Goal: Task Accomplishment & Management: Manage account settings

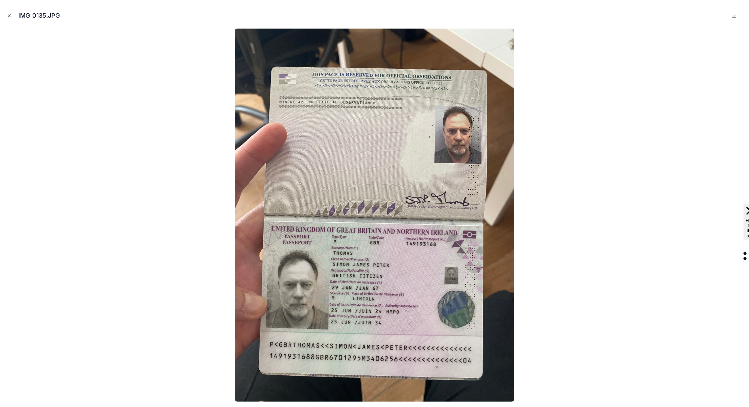
click at [7, 14] on icon "Close modal" at bounding box center [9, 15] width 5 height 5
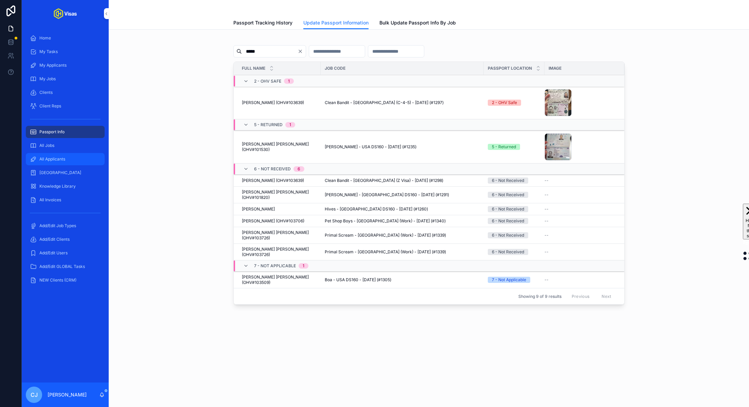
click at [66, 157] on div "All Applicants" at bounding box center [65, 159] width 71 height 11
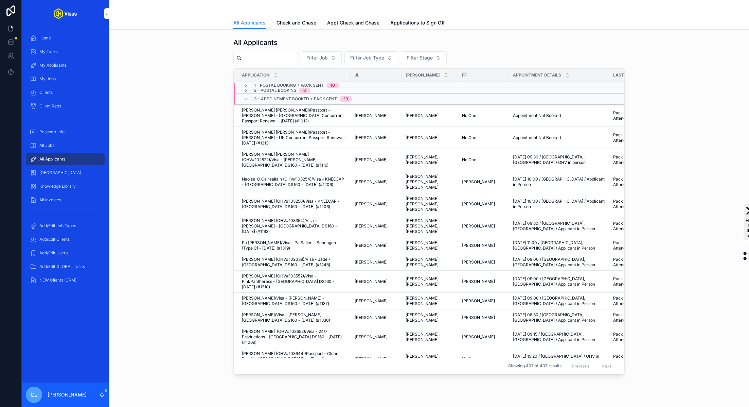
click at [281, 57] on input "scrollable content" at bounding box center [270, 58] width 56 height 10
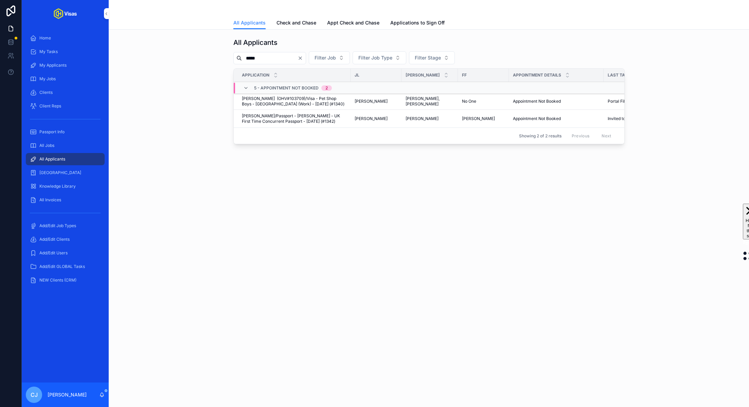
type input "*****"
click at [295, 118] on span "[PERSON_NAME]/Passport - [PERSON_NAME] - UK First Time Concurrent Passport - [D…" at bounding box center [294, 118] width 105 height 11
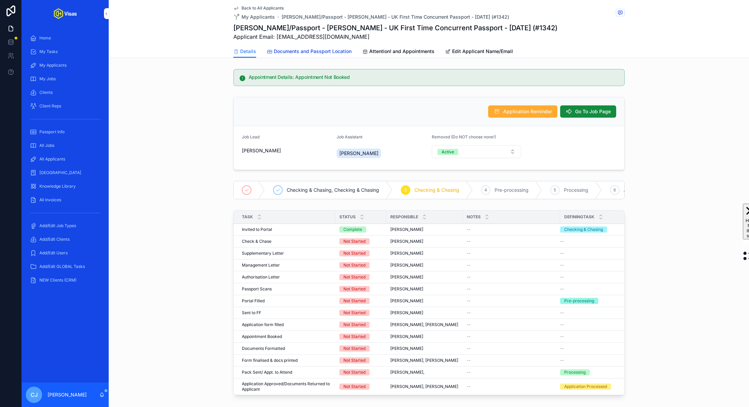
click at [313, 48] on span "Documents and Passport Location" at bounding box center [313, 51] width 78 height 7
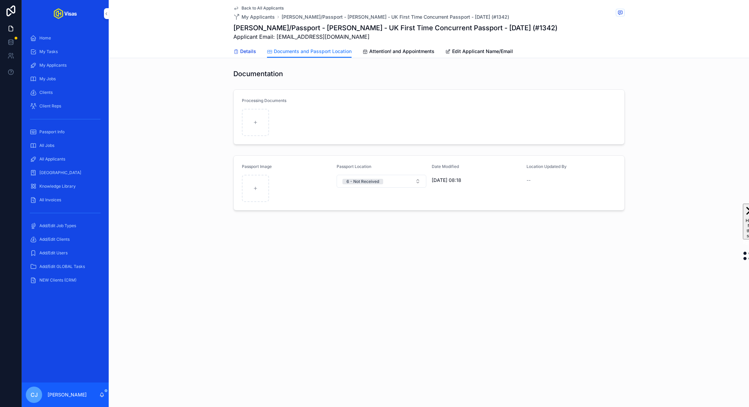
click at [237, 50] on icon "scrollable content" at bounding box center [235, 51] width 5 height 5
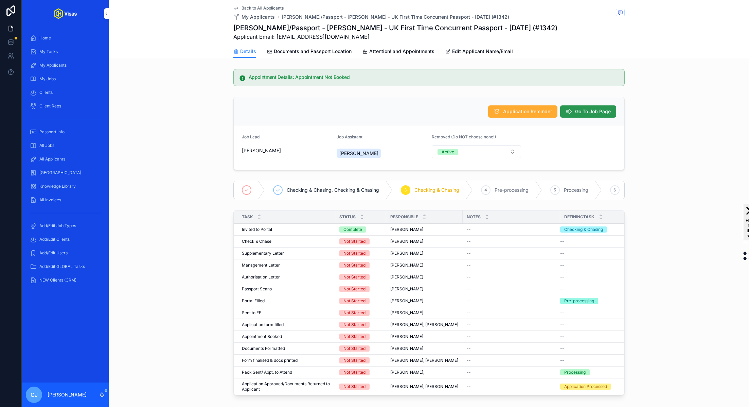
click at [584, 115] on button "Go To Job Page" at bounding box center [588, 111] width 56 height 12
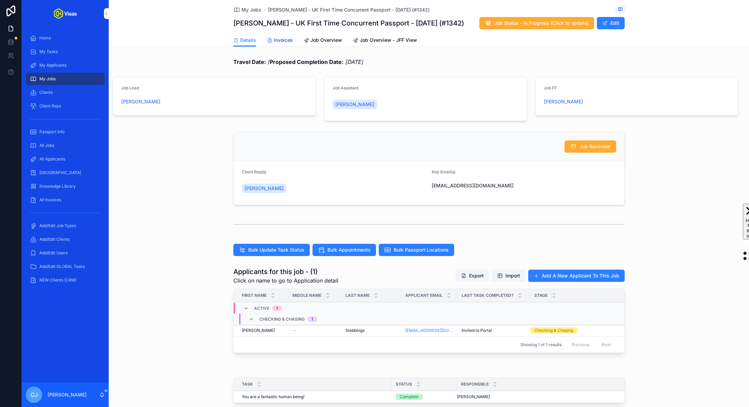
click at [285, 40] on span "Invoices" at bounding box center [283, 40] width 19 height 7
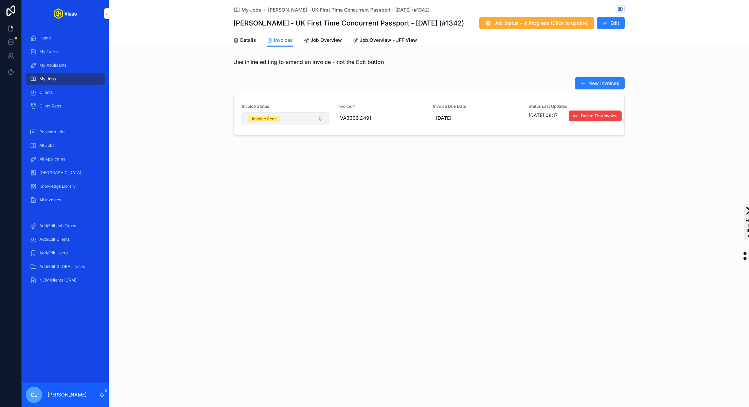
click at [302, 120] on button "Invoice Sent" at bounding box center [285, 118] width 87 height 13
click at [277, 164] on div "Paid" at bounding box center [285, 166] width 94 height 10
click at [81, 154] on div "All Applicants" at bounding box center [65, 159] width 71 height 11
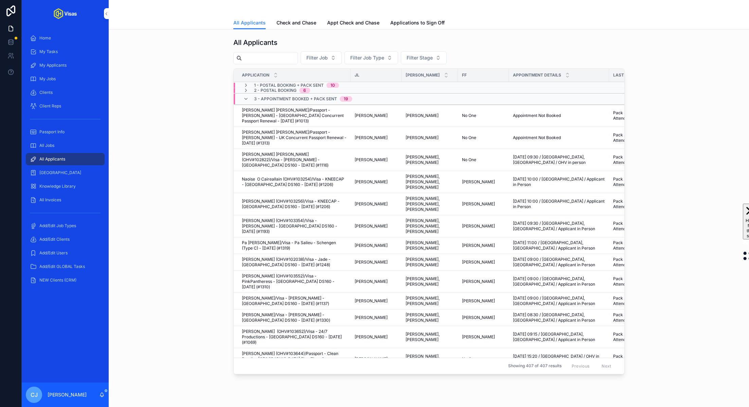
click at [250, 57] on input "scrollable content" at bounding box center [270, 58] width 56 height 10
paste input "**********"
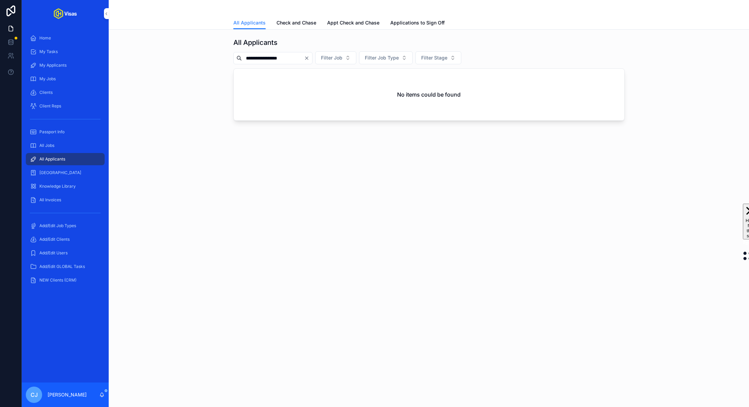
drag, startPoint x: 267, startPoint y: 61, endPoint x: 247, endPoint y: 60, distance: 19.7
click at [247, 61] on input "**********" at bounding box center [273, 58] width 62 height 10
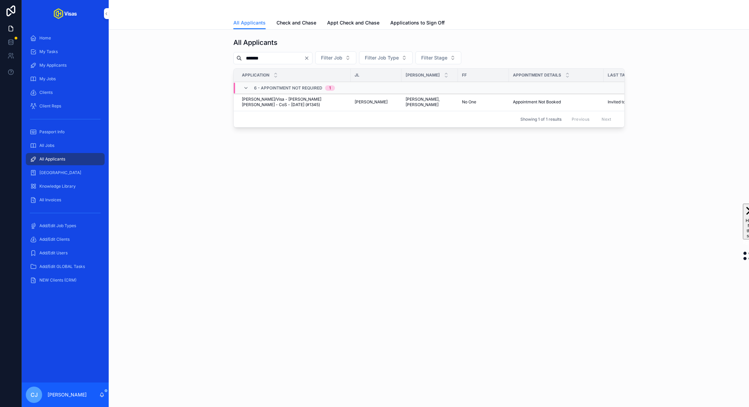
type input "*******"
click at [266, 101] on span "[PERSON_NAME]/Visa - [PERSON_NAME] [PERSON_NAME] - CoS - [DATE] (#1345)" at bounding box center [294, 101] width 105 height 11
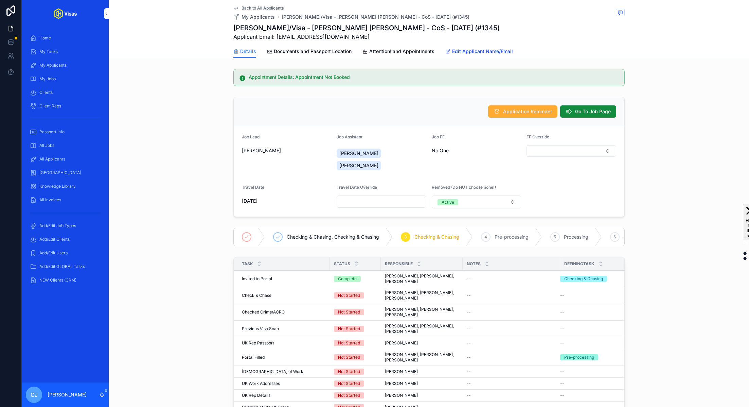
click at [468, 50] on span "Edit Applicant Name/Email" at bounding box center [482, 51] width 61 height 7
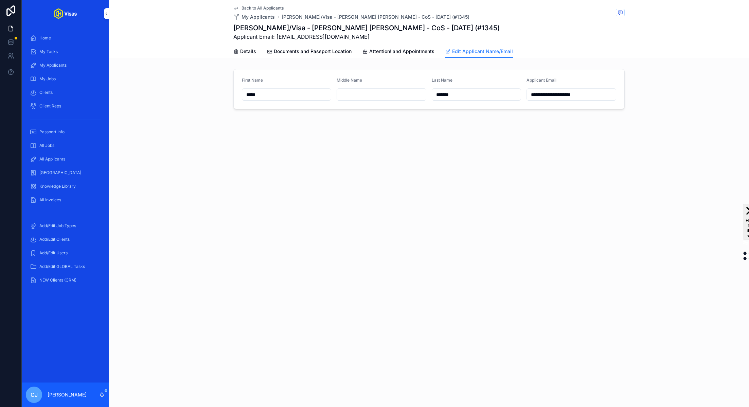
click at [394, 91] on input "scrollable content" at bounding box center [381, 95] width 89 height 10
type input "*****"
click at [356, 168] on div "**********" at bounding box center [429, 203] width 640 height 407
click at [256, 51] on div "Details Documents and Passport Location Attention! and Appointments Edit Applic…" at bounding box center [428, 51] width 391 height 13
click at [249, 51] on span "Details" at bounding box center [248, 51] width 16 height 7
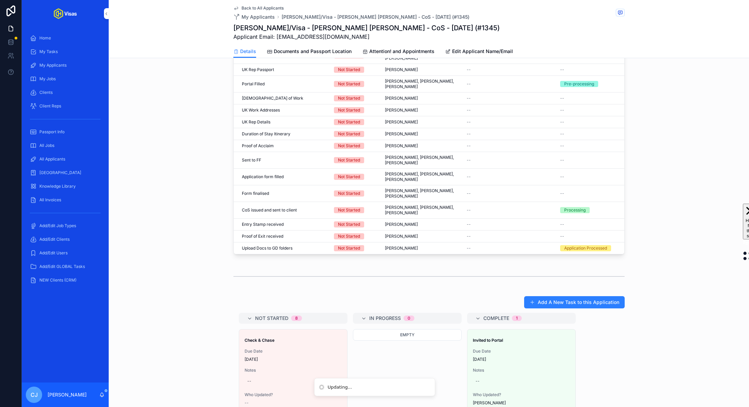
scroll to position [232, 0]
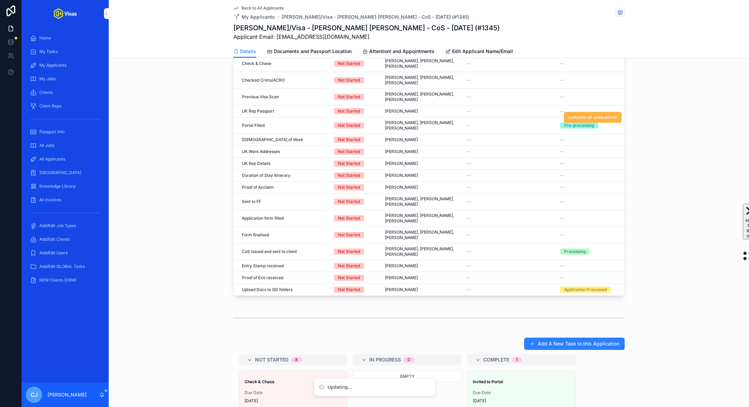
click at [588, 115] on span "Complete all tasks above!" at bounding box center [593, 117] width 50 height 5
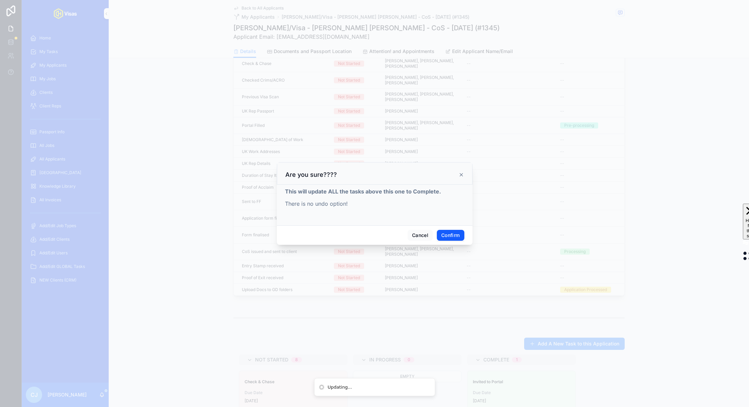
click at [451, 234] on button "Confirm" at bounding box center [450, 235] width 27 height 11
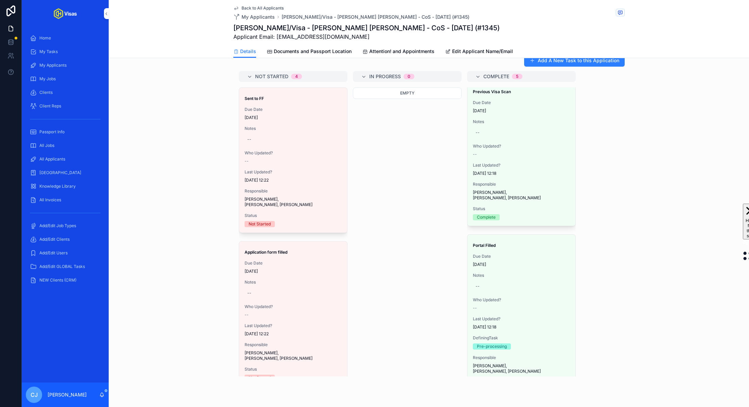
scroll to position [139, 0]
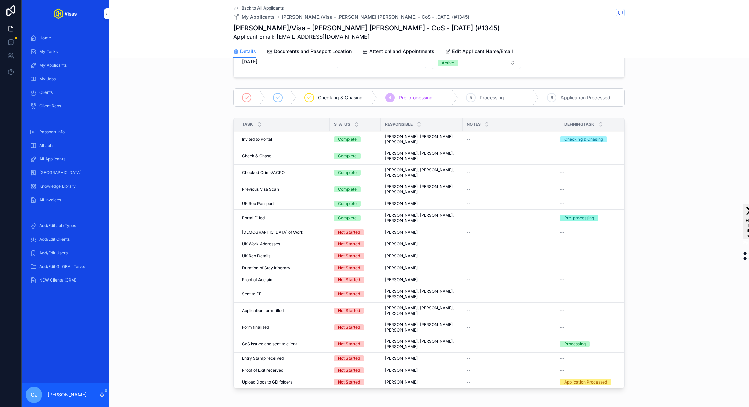
click at [434, 25] on h1 "[PERSON_NAME]/Visa - [PERSON_NAME] [PERSON_NAME] - CoS - [DATE] (#1345)" at bounding box center [366, 28] width 266 height 10
copy h1 "1345"
click at [58, 141] on div "All Jobs" at bounding box center [65, 145] width 71 height 11
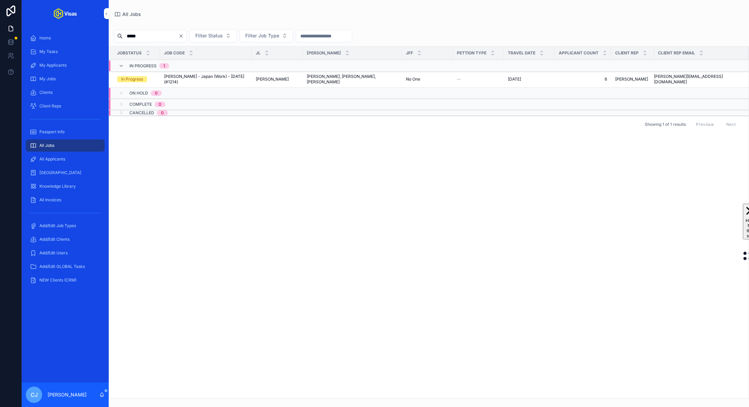
type input "*****"
click at [185, 80] on span "[PERSON_NAME] - Japan (Work) - [DATE] (#1214)" at bounding box center [206, 79] width 84 height 11
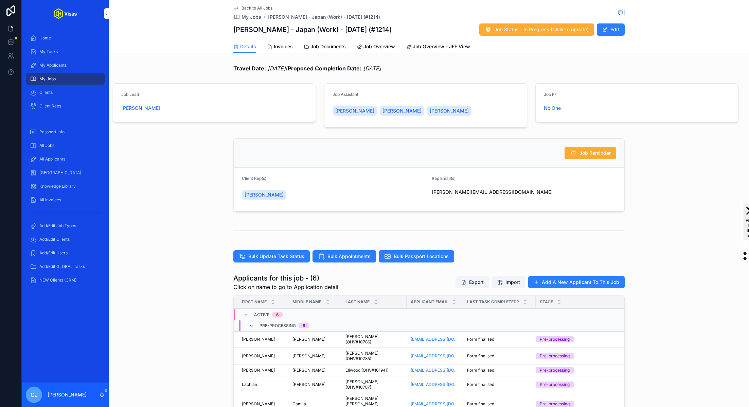
scroll to position [136, 0]
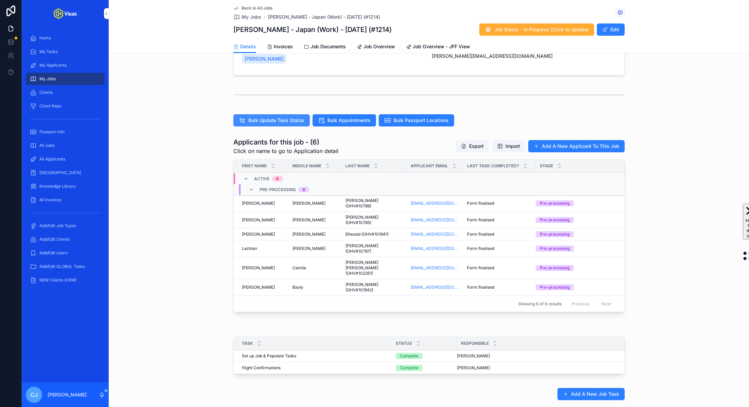
click at [287, 118] on span "Bulk Update Task Status" at bounding box center [276, 120] width 56 height 7
click at [286, 47] on span "Invoices" at bounding box center [283, 46] width 19 height 7
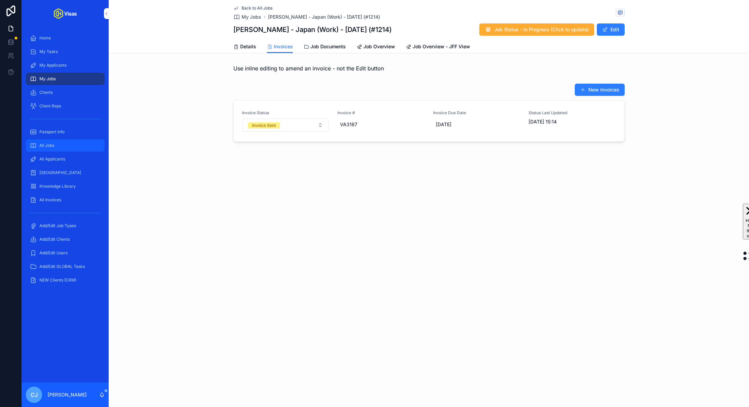
click at [67, 148] on div "All Jobs" at bounding box center [65, 145] width 71 height 11
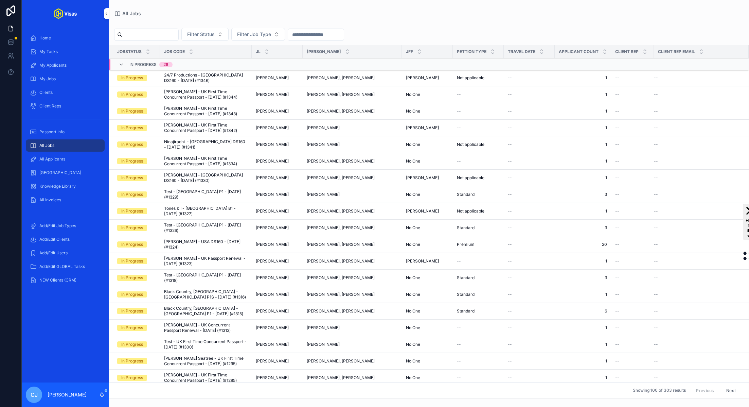
click at [157, 35] on input "scrollable content" at bounding box center [151, 35] width 56 height 10
type input "*****"
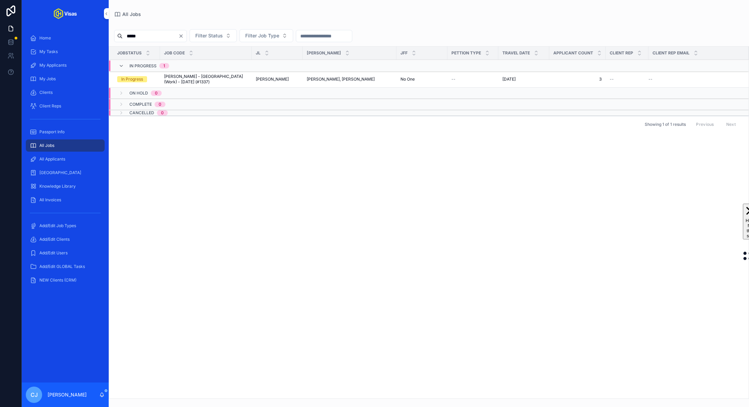
click at [205, 81] on span "[PERSON_NAME] - [GEOGRAPHIC_DATA] (Work) - [DATE] (#1337)" at bounding box center [206, 79] width 84 height 11
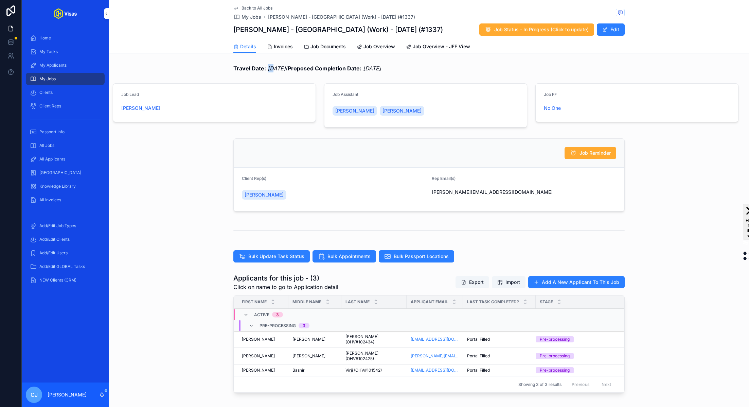
drag, startPoint x: 267, startPoint y: 68, endPoint x: 273, endPoint y: 68, distance: 5.8
click at [273, 68] on em "[DATE]" at bounding box center [277, 68] width 18 height 7
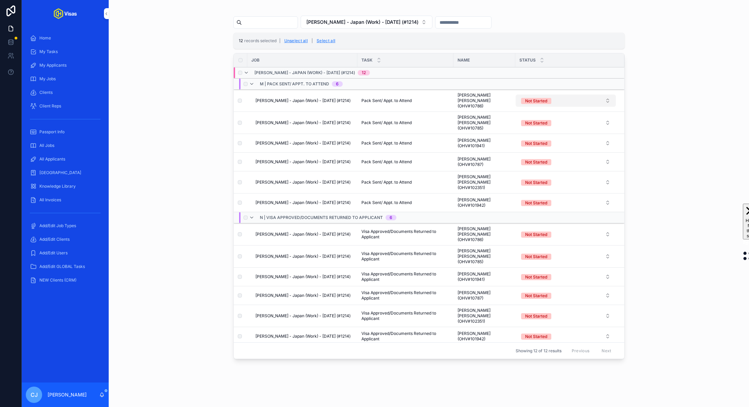
click at [554, 99] on button "Not Started" at bounding box center [566, 100] width 100 height 12
click at [609, 168] on button "Use setting" at bounding box center [606, 168] width 11 height 5
click at [575, 158] on div "Complete" at bounding box center [566, 156] width 94 height 10
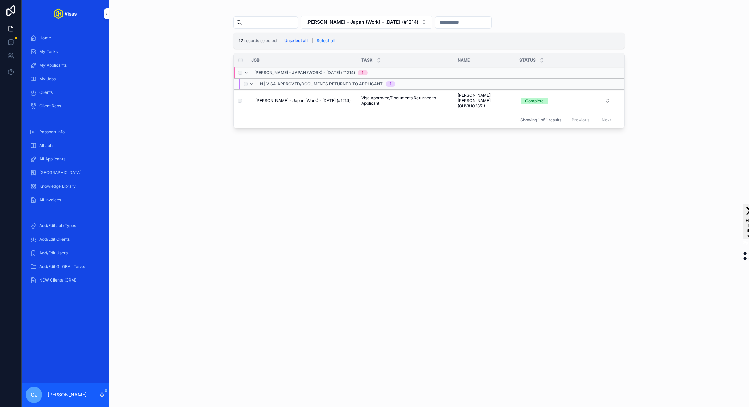
click at [299, 40] on button "Unselect all" at bounding box center [296, 40] width 29 height 11
